Goal: Task Accomplishment & Management: Manage account settings

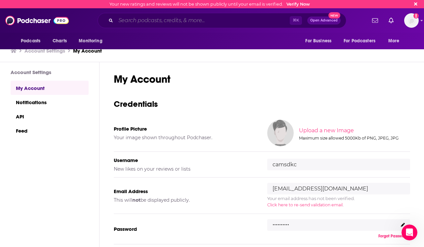
click at [116, 21] on input "Search podcasts, credits, & more..." at bounding box center [203, 20] width 174 height 11
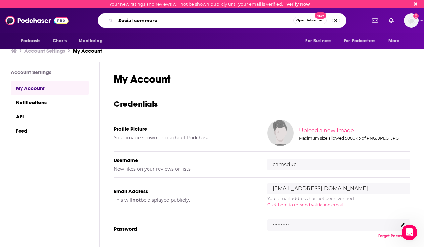
type input "Social commerce"
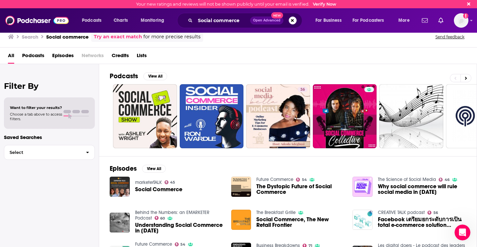
click at [39, 56] on span "Podcasts" at bounding box center [33, 57] width 22 height 14
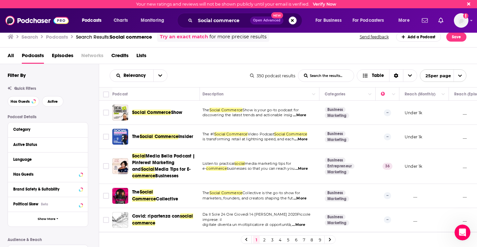
scroll to position [0, 2]
click at [36, 101] on button "Has Guests" at bounding box center [24, 101] width 32 height 11
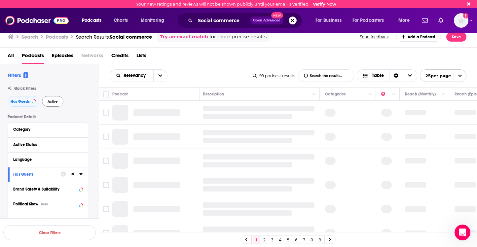
click at [52, 103] on span "Active" at bounding box center [53, 102] width 10 height 4
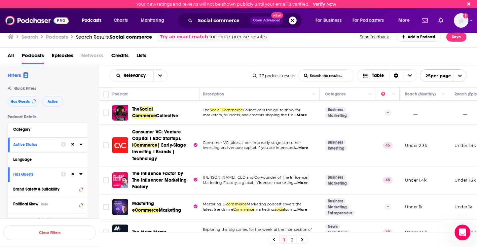
scroll to position [0, 14]
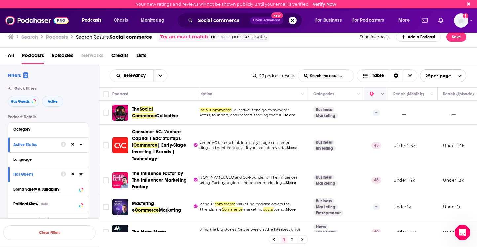
click at [253, 96] on icon "Move" at bounding box center [376, 94] width 8 height 8
click at [253, 97] on button "Column Actions" at bounding box center [383, 95] width 8 height 8
click at [253, 97] on div at bounding box center [238, 123] width 477 height 247
click at [253, 95] on icon "Move" at bounding box center [376, 94] width 8 height 8
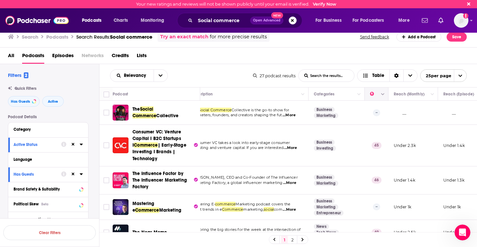
click at [253, 96] on icon "Move" at bounding box center [376, 94] width 8 height 8
click at [253, 22] on icon "Show profile menu" at bounding box center [471, 21] width 3 height 4
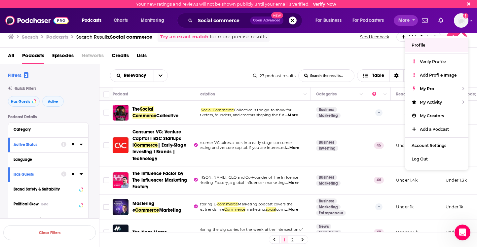
click at [253, 22] on button "More" at bounding box center [406, 20] width 24 height 11
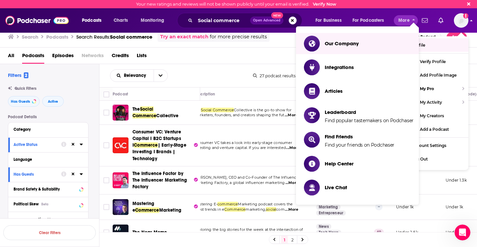
click at [253, 24] on img "Logged in as camsdkc" at bounding box center [461, 20] width 15 height 15
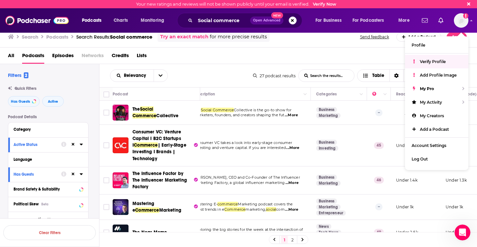
click at [253, 61] on span "Verify Profile" at bounding box center [433, 61] width 26 height 5
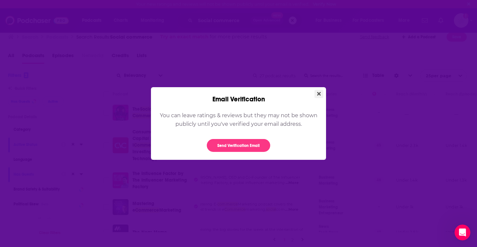
click at [253, 97] on button "Close" at bounding box center [319, 94] width 9 height 8
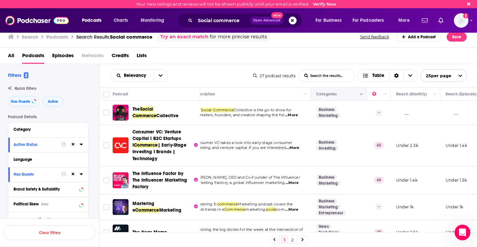
scroll to position [0, 0]
click at [253, 20] on img "Logged in as camsdkc" at bounding box center [461, 20] width 15 height 15
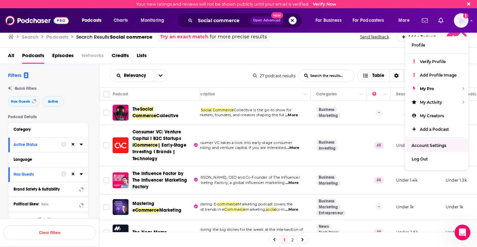
click at [253, 143] on span "Account Settings" at bounding box center [429, 145] width 35 height 5
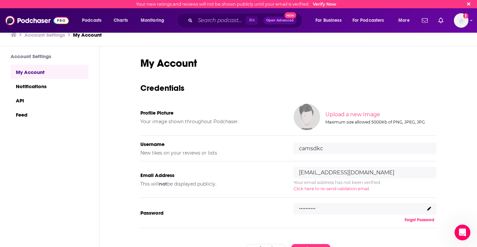
scroll to position [49, 0]
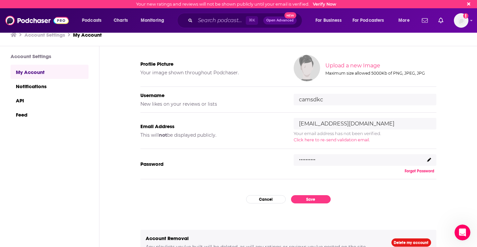
click at [253, 159] on div ".........." at bounding box center [365, 160] width 143 height 12
click at [253, 160] on icon at bounding box center [429, 160] width 4 height 4
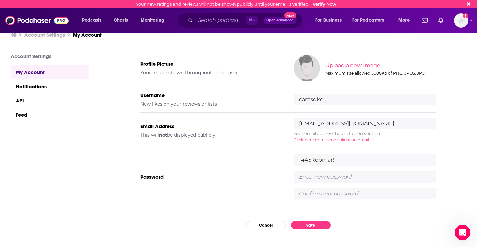
type input "1445Robmar!"
click at [253, 180] on input "text" at bounding box center [365, 177] width 143 height 12
drag, startPoint x: 353, startPoint y: 178, endPoint x: 294, endPoint y: 178, distance: 59.2
click at [253, 178] on input "DKC2026LA!" at bounding box center [365, 177] width 143 height 12
type input "DKC2026LA!"
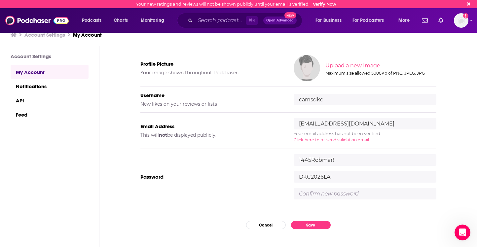
click at [253, 193] on input "text" at bounding box center [365, 194] width 143 height 12
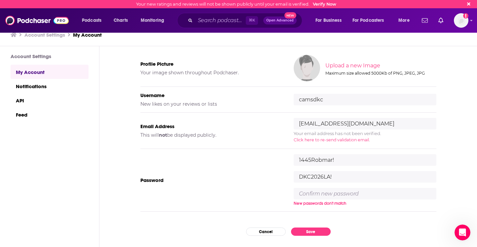
paste input "DKC2026LA!"
type input "DKC2026LA!"
click at [253, 232] on div "My Account Credentials Profile Picture Your image shown throughout Podchaser. U…" at bounding box center [289, 147] width 378 height 202
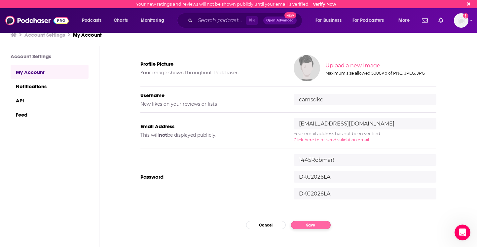
click at [253, 225] on button "Save" at bounding box center [311, 225] width 40 height 8
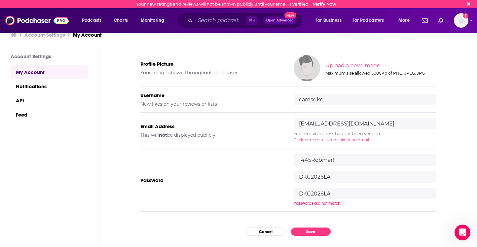
click at [253, 195] on input "DKC2026LA!" at bounding box center [365, 194] width 143 height 12
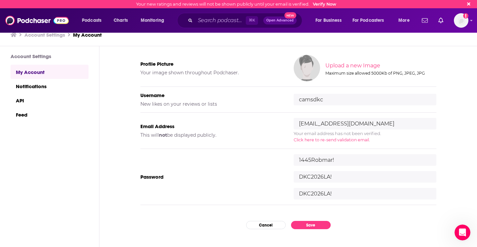
click at [253, 234] on div "My Account Credentials Profile Picture Your image shown throughout Podchaser. U…" at bounding box center [289, 147] width 378 height 202
click at [253, 226] on button "Save" at bounding box center [311, 225] width 40 height 8
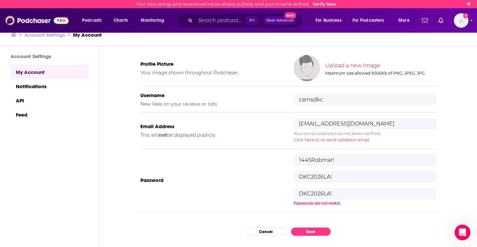
click at [253, 178] on input "DKC2026LA!" at bounding box center [365, 177] width 143 height 12
drag, startPoint x: 339, startPoint y: 178, endPoint x: 265, endPoint y: 173, distance: 73.2
click at [253, 173] on div "Password 1445Robmar! DKC2026LA! DKC2026LA! Passwords did not match." at bounding box center [289, 180] width 296 height 63
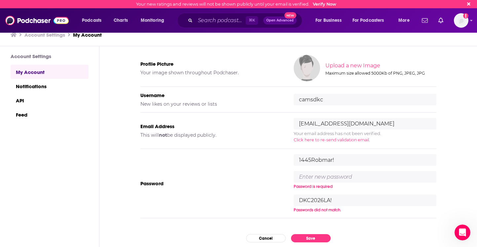
drag, startPoint x: 339, startPoint y: 191, endPoint x: 255, endPoint y: 190, distance: 83.6
click at [253, 190] on div "Password 1445Robmar! Password is required DKC2026LA! Passwords did not match." at bounding box center [289, 183] width 296 height 69
drag, startPoint x: 340, startPoint y: 197, endPoint x: 269, endPoint y: 191, distance: 71.4
click at [253, 191] on div "Password 1445Robmar! Password is required DKC2026LA! Passwords did not match." at bounding box center [289, 183] width 296 height 69
click at [253, 178] on input "text" at bounding box center [365, 177] width 143 height 12
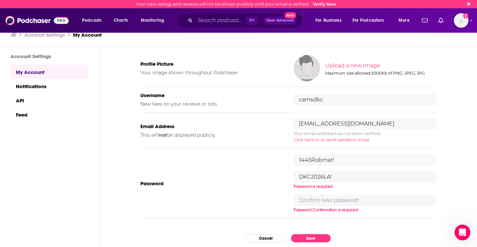
type input "DKC2026LA!"
click at [253, 202] on input "text" at bounding box center [365, 201] width 143 height 12
drag, startPoint x: 337, startPoint y: 178, endPoint x: 264, endPoint y: 177, distance: 73.1
click at [253, 177] on div "Password 1445Robmar! DKC2026LA! Password is required Password Confirmation is r…" at bounding box center [289, 183] width 296 height 69
click at [253, 200] on input "text" at bounding box center [365, 201] width 143 height 12
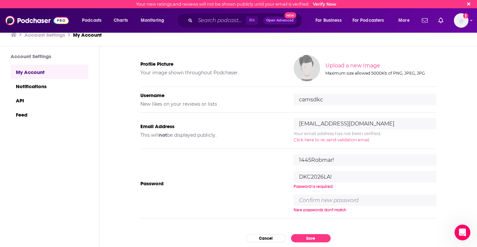
paste input "DKC2026LA!"
type input "DKC2026LA!"
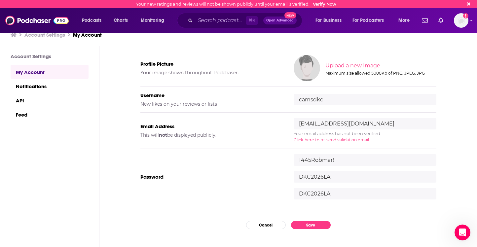
click at [253, 238] on div "My Account Credentials Profile Picture Your image shown throughout Podchaser. U…" at bounding box center [289, 147] width 378 height 202
click at [253, 230] on div "My Account Credentials Profile Picture Your image shown throughout Podchaser. U…" at bounding box center [289, 147] width 378 height 202
click at [253, 224] on button "Save" at bounding box center [311, 225] width 40 height 8
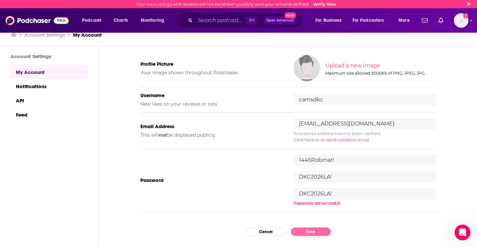
click at [253, 234] on button "Save" at bounding box center [311, 232] width 40 height 8
click at [253, 174] on input "DKC2026LA!" at bounding box center [365, 177] width 143 height 12
type input "DKC2026LA"
click at [253, 201] on div "New passwords don't match" at bounding box center [365, 203] width 143 height 5
click at [253, 197] on input "DKC2026LA!" at bounding box center [365, 194] width 143 height 12
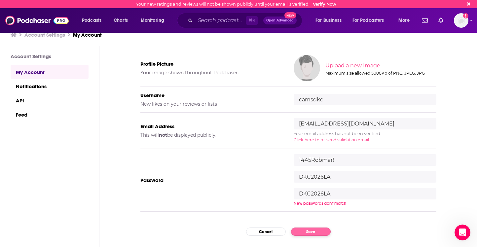
type input "DKC2026LA"
click at [253, 234] on div "My Account Credentials Profile Picture Your image shown throughout Podchaser. U…" at bounding box center [289, 147] width 378 height 202
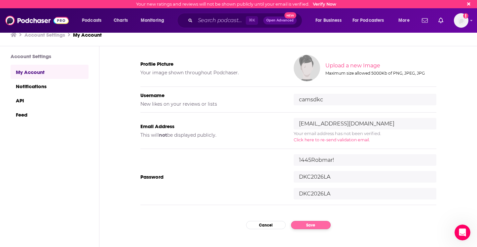
click at [253, 225] on button "Save" at bounding box center [311, 225] width 40 height 8
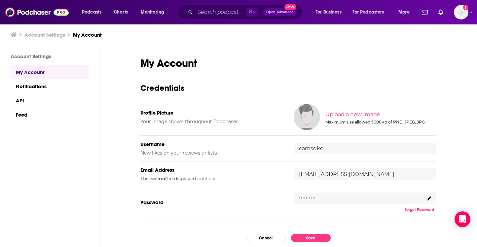
click at [430, 199] on icon at bounding box center [429, 199] width 4 height 4
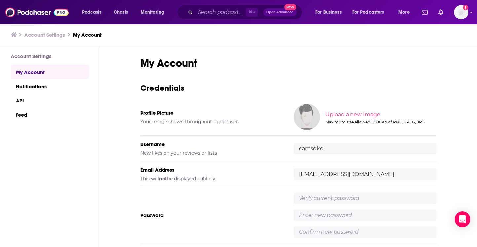
click at [385, 192] on div "Password" at bounding box center [289, 215] width 296 height 56
click at [384, 196] on input "text" at bounding box center [365, 199] width 143 height 12
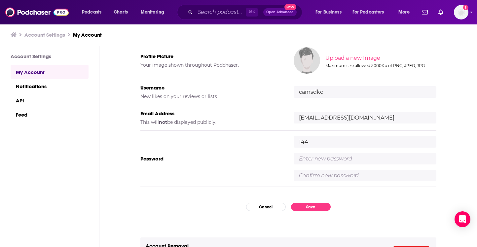
scroll to position [57, 0]
type input "1445Robmar!"
click at [337, 167] on div "1445Robmar!" at bounding box center [365, 158] width 143 height 45
click at [333, 162] on input "text" at bounding box center [365, 159] width 143 height 12
drag, startPoint x: 291, startPoint y: 158, endPoint x: 268, endPoint y: 157, distance: 22.8
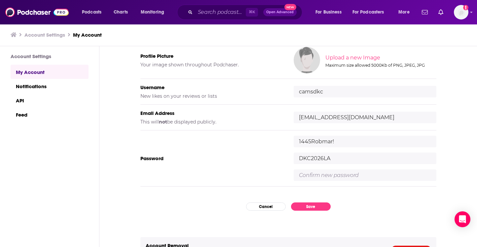
click at [268, 157] on div "Password [SECURITY_DATA] DKC2026LA" at bounding box center [289, 159] width 296 height 56
type input "DKC2026LA"
click at [306, 173] on input "text" at bounding box center [365, 176] width 143 height 12
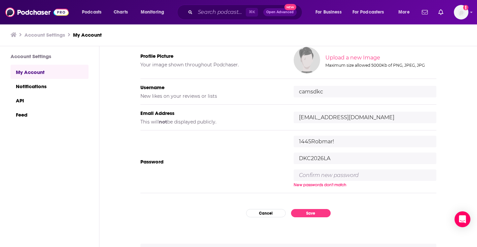
paste input "DKC2026LA"
type input "DKC2026LA"
click at [309, 215] on div "My Account Credentials Profile Picture Your image shown throughout Podchaser. U…" at bounding box center [289, 147] width 378 height 202
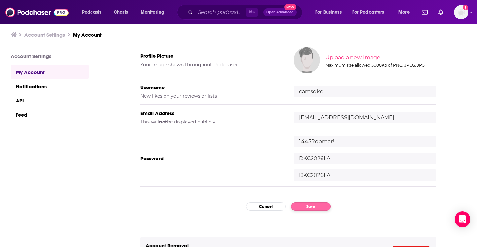
click at [310, 208] on button "Save" at bounding box center [311, 207] width 40 height 8
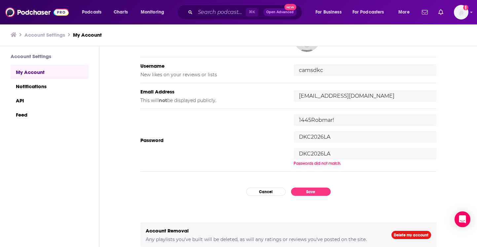
scroll to position [78, 0]
click at [325, 187] on div "My Account Credentials Profile Picture Your image shown throughout Podchaser. U…" at bounding box center [289, 147] width 378 height 202
click at [324, 194] on button "Save" at bounding box center [311, 192] width 40 height 8
click at [344, 155] on input "DKC2026LA" at bounding box center [365, 154] width 143 height 12
click at [343, 140] on input "DKC2026LA" at bounding box center [365, 137] width 143 height 12
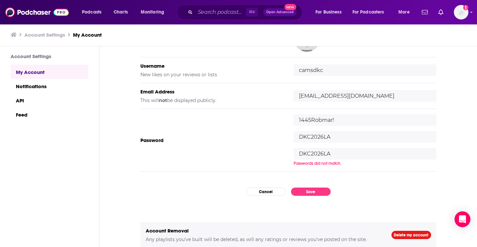
scroll to position [72, 0]
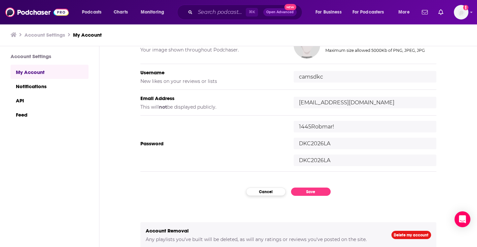
click at [262, 192] on button "Cancel" at bounding box center [266, 192] width 40 height 8
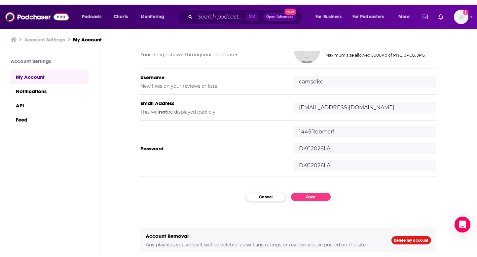
scroll to position [47, 0]
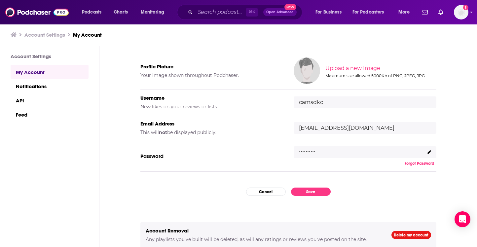
click at [414, 164] on button "Forgot Password" at bounding box center [420, 163] width 34 height 5
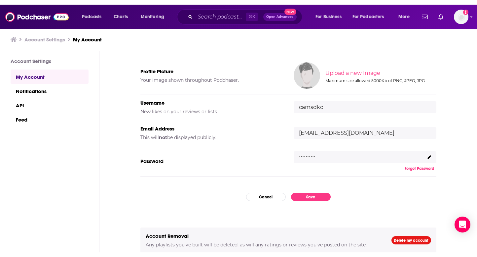
scroll to position [38, 0]
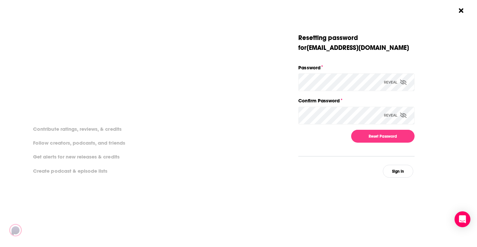
click at [404, 81] on icon "Dialog" at bounding box center [403, 82] width 7 height 5
click at [405, 116] on icon "Dialog" at bounding box center [403, 115] width 7 height 5
click at [390, 134] on button "Reset Password" at bounding box center [382, 136] width 63 height 13
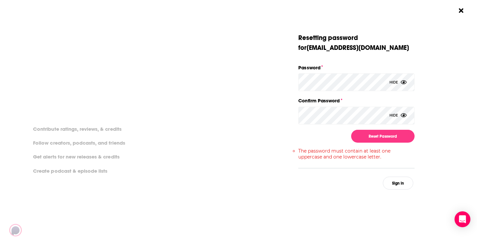
click at [66, 81] on div "Resetting password for cameron_schlesinger@dkcnews.com Password Hide Confirm Pa…" at bounding box center [7, 111] width 116 height 157
click at [365, 135] on button "Reset Password" at bounding box center [382, 136] width 63 height 13
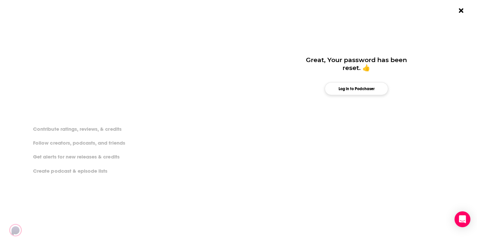
click at [363, 93] on button "Log in to Podchaser" at bounding box center [356, 88] width 63 height 13
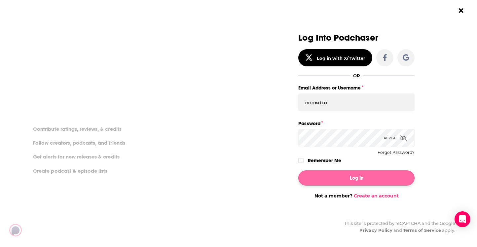
click at [324, 171] on button "Log In" at bounding box center [357, 178] width 116 height 15
